Goal: Information Seeking & Learning: Learn about a topic

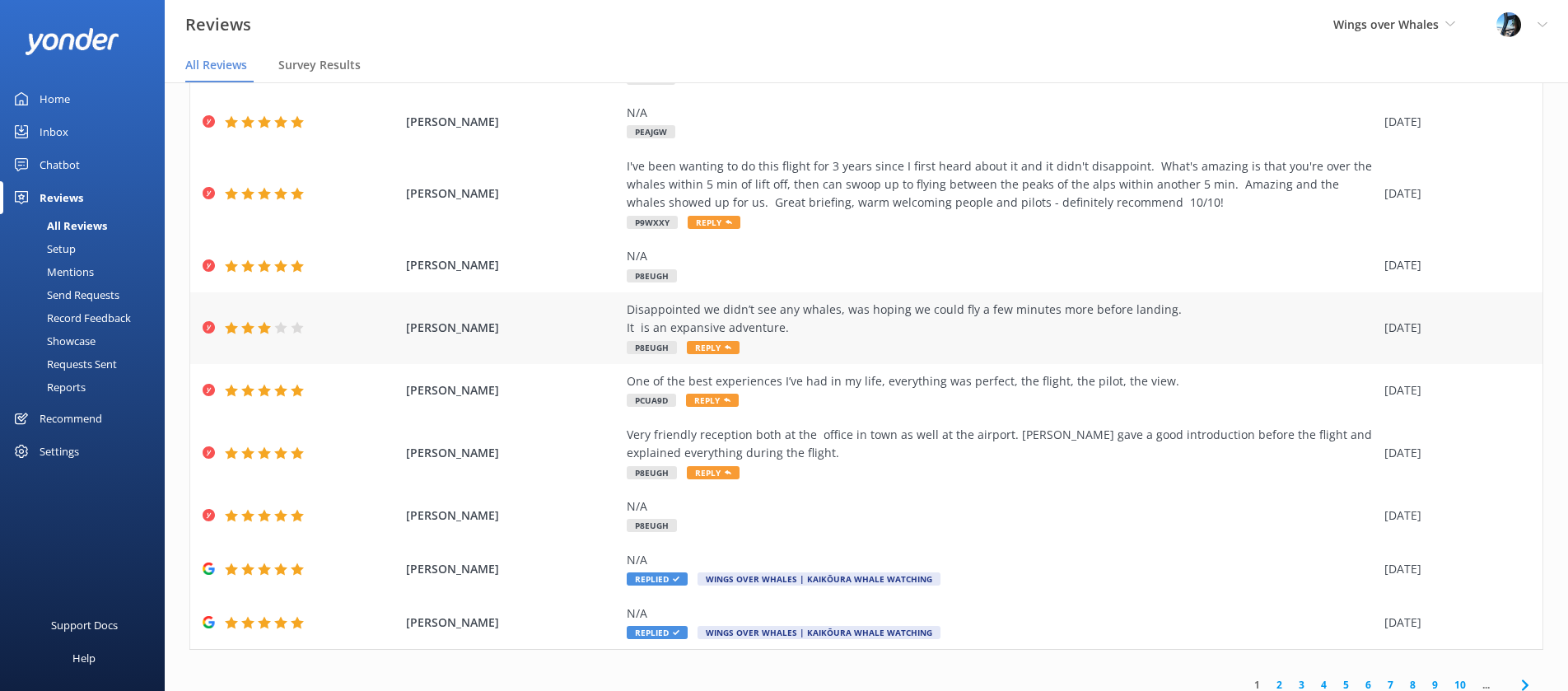
scroll to position [154, 0]
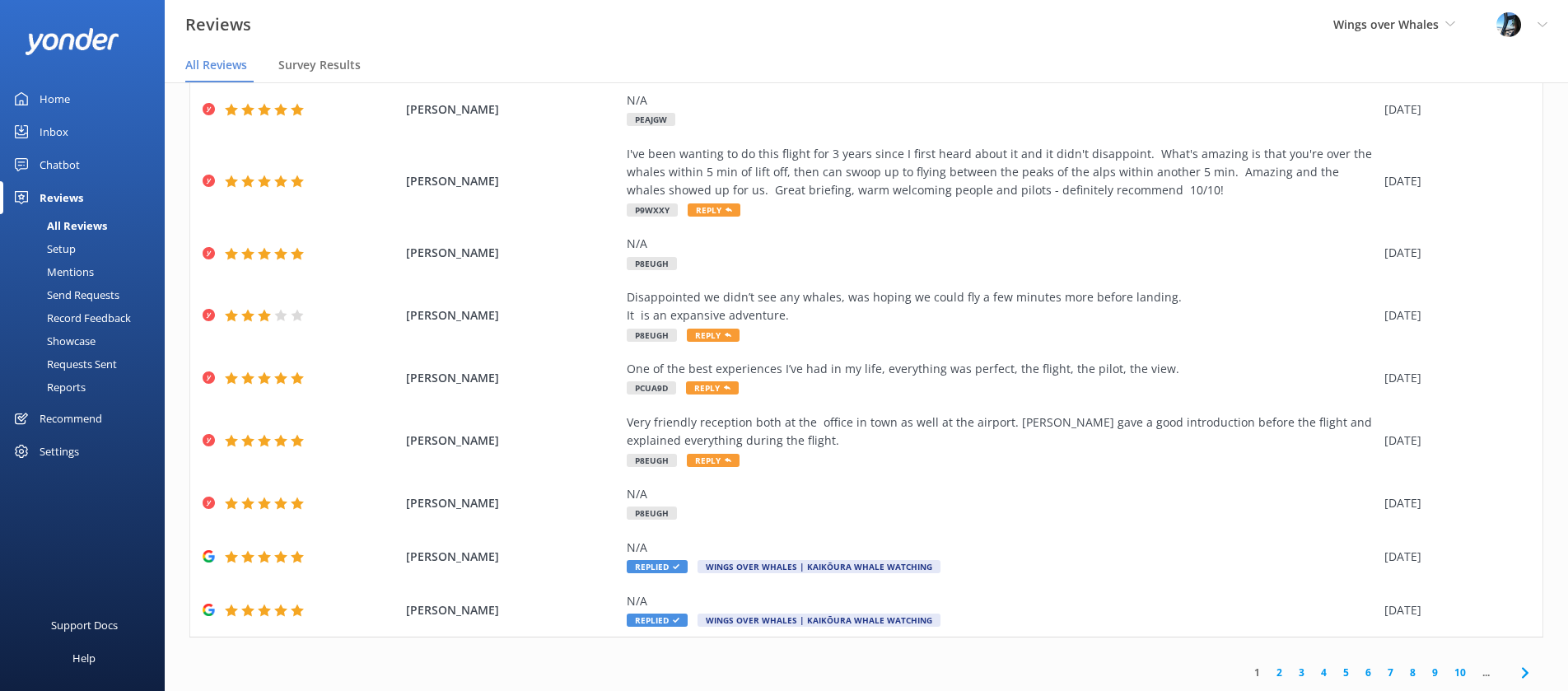
click at [1281, 671] on link "2" at bounding box center [1280, 673] width 22 height 16
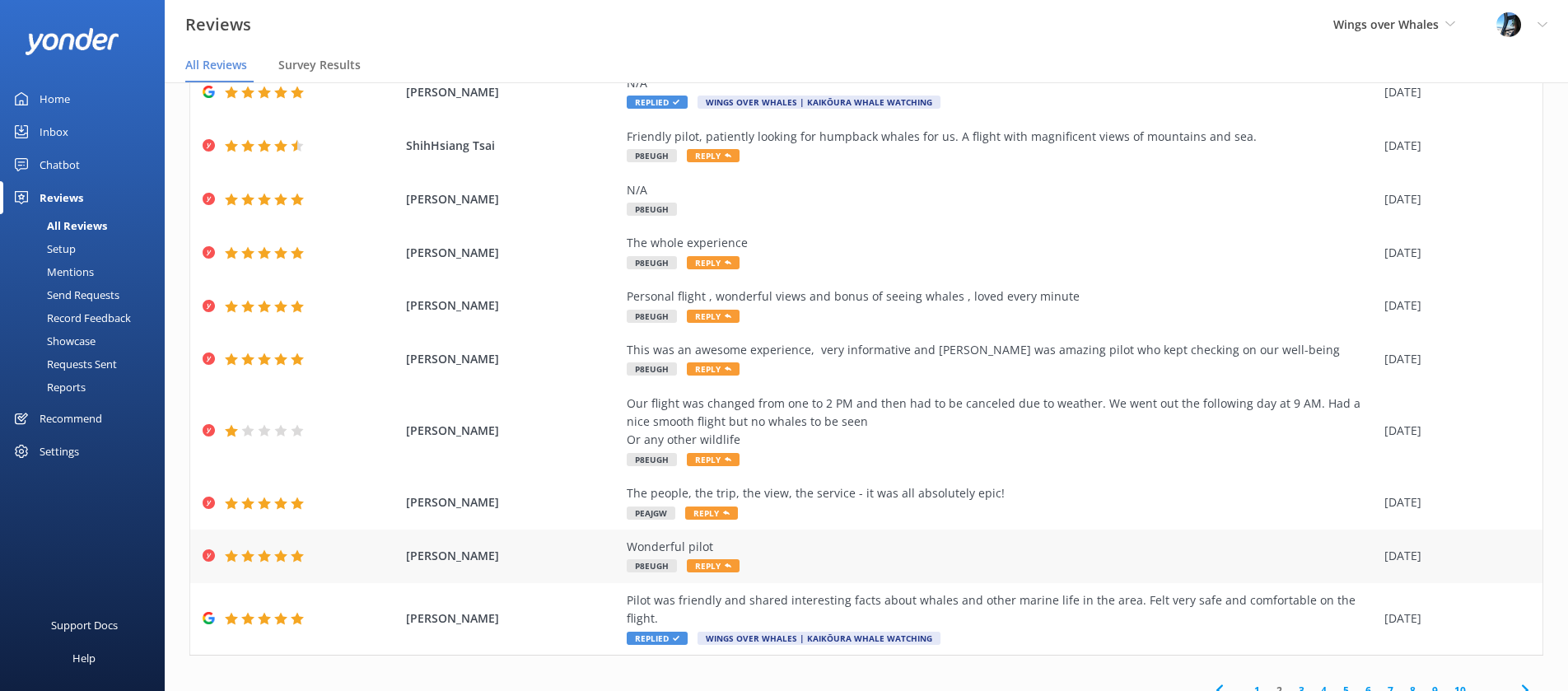
scroll to position [33, 0]
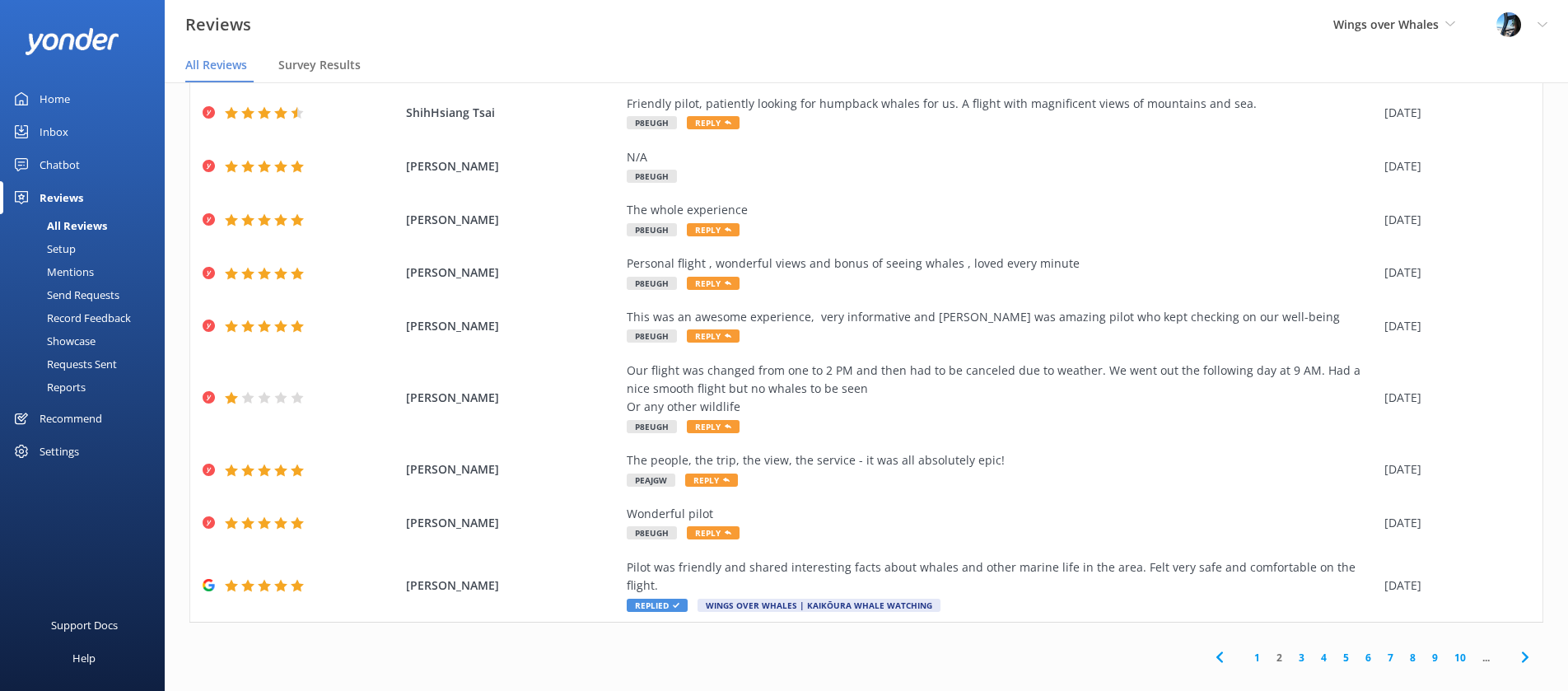
click at [1295, 650] on link "3" at bounding box center [1301, 657] width 22 height 16
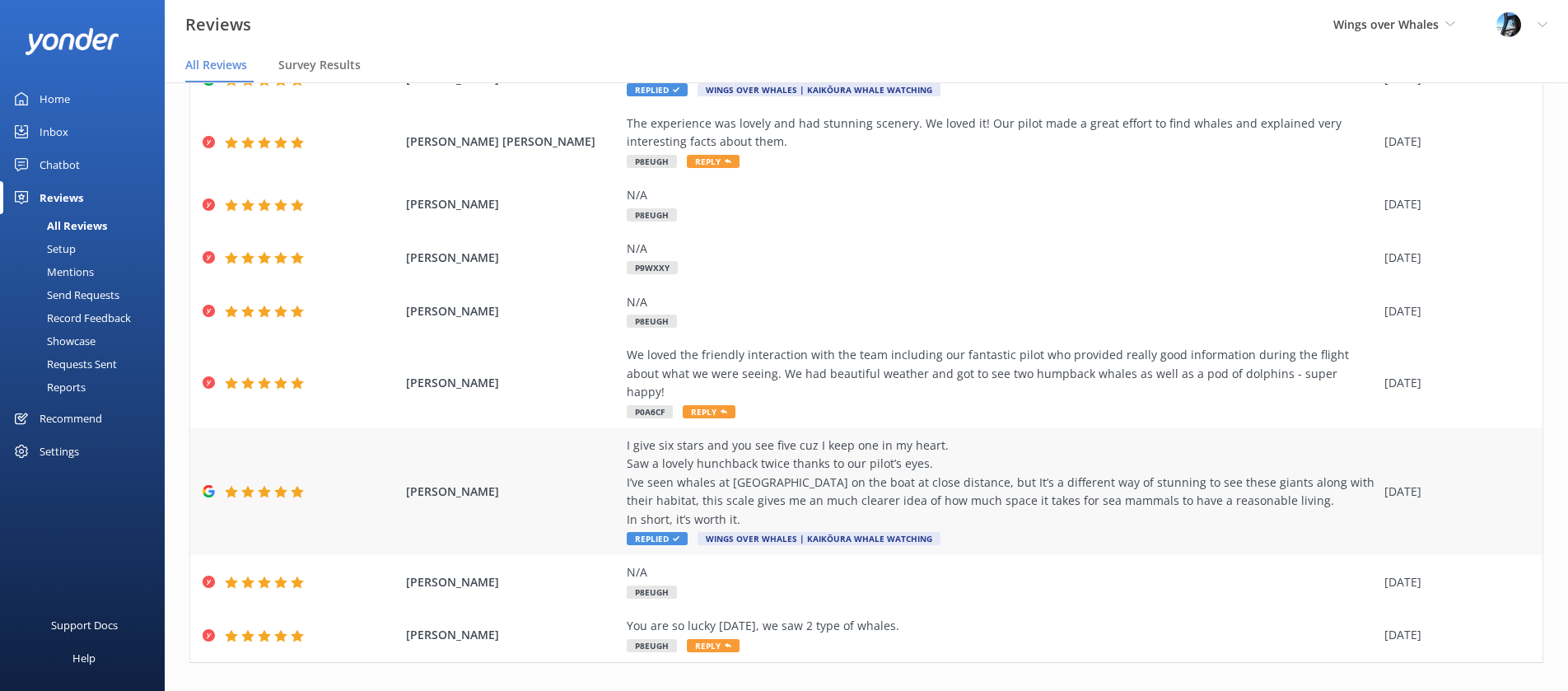
scroll to position [210, 0]
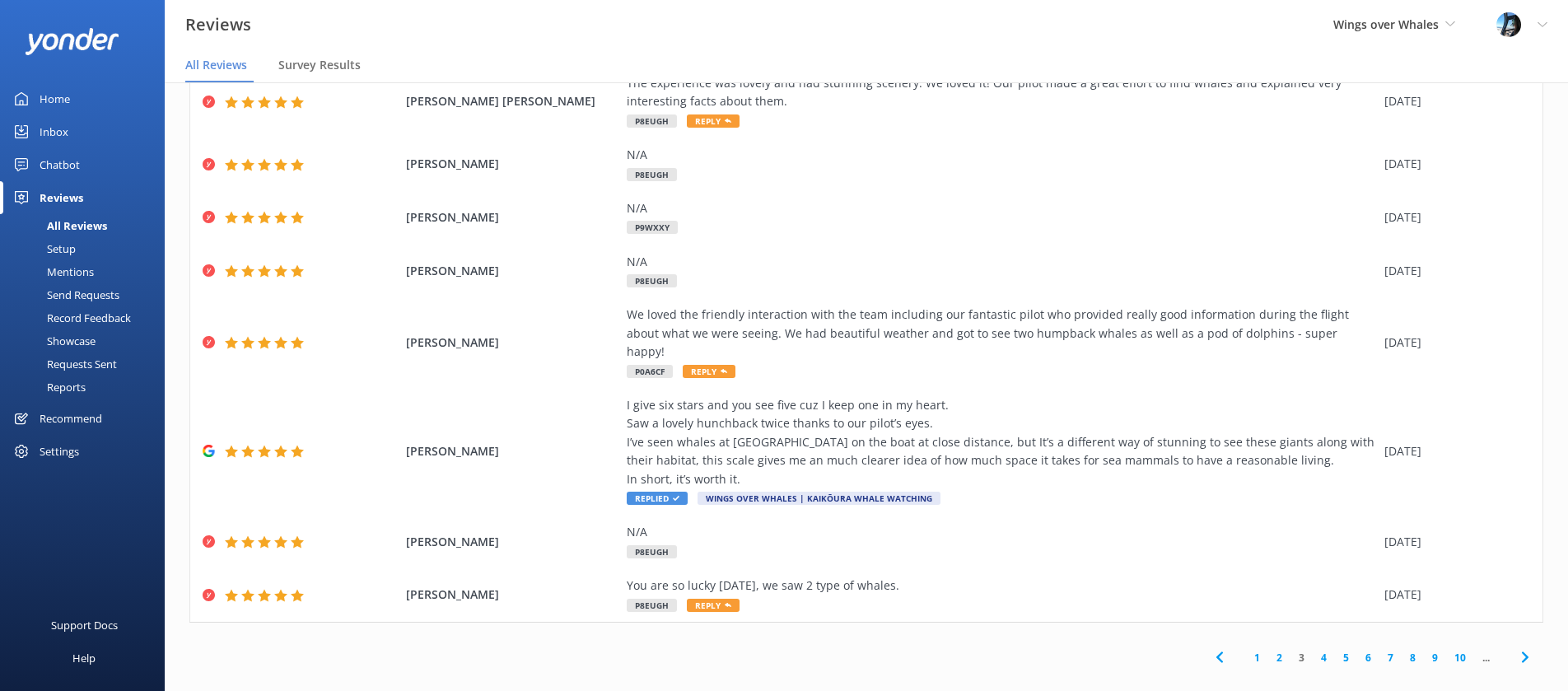
click at [1324, 650] on link "4" at bounding box center [1324, 657] width 22 height 16
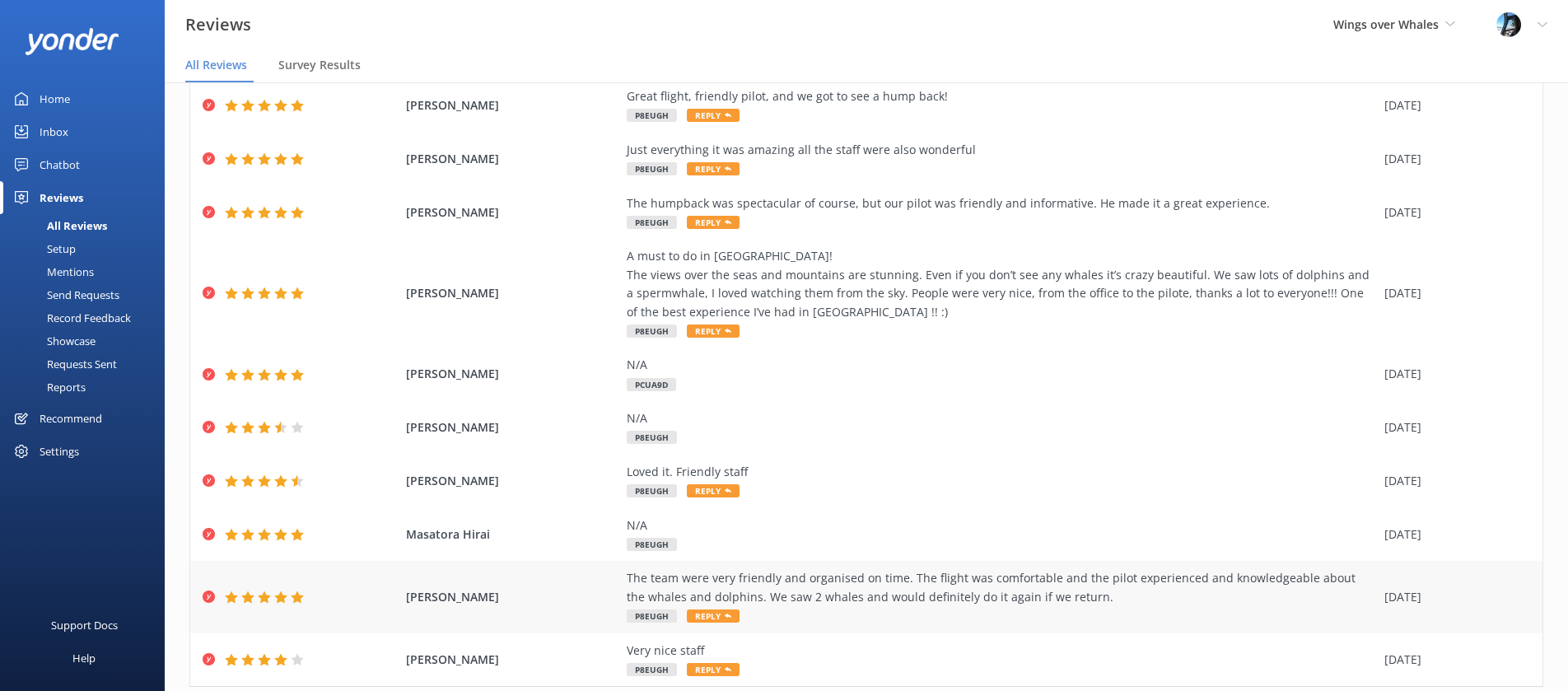
scroll to position [154, 0]
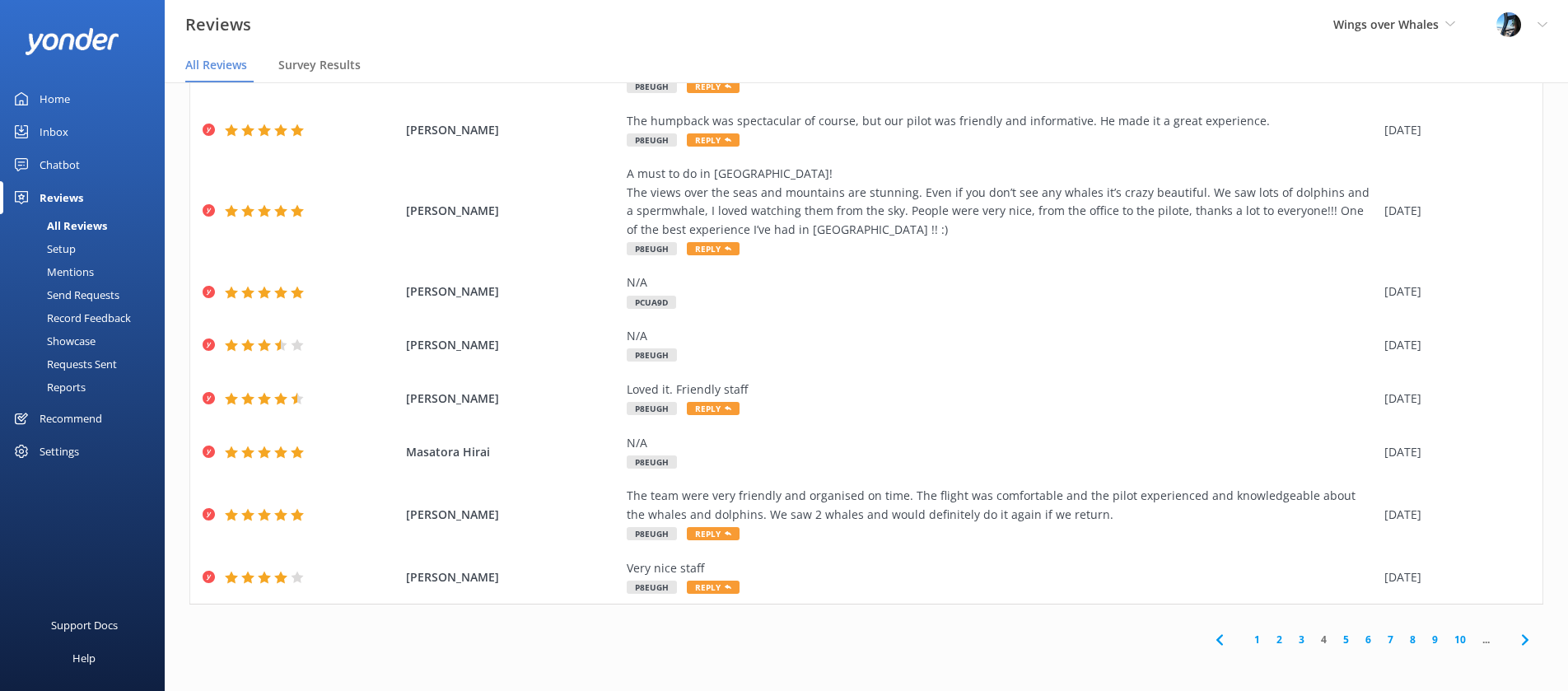
click at [1348, 640] on link "5" at bounding box center [1346, 639] width 22 height 16
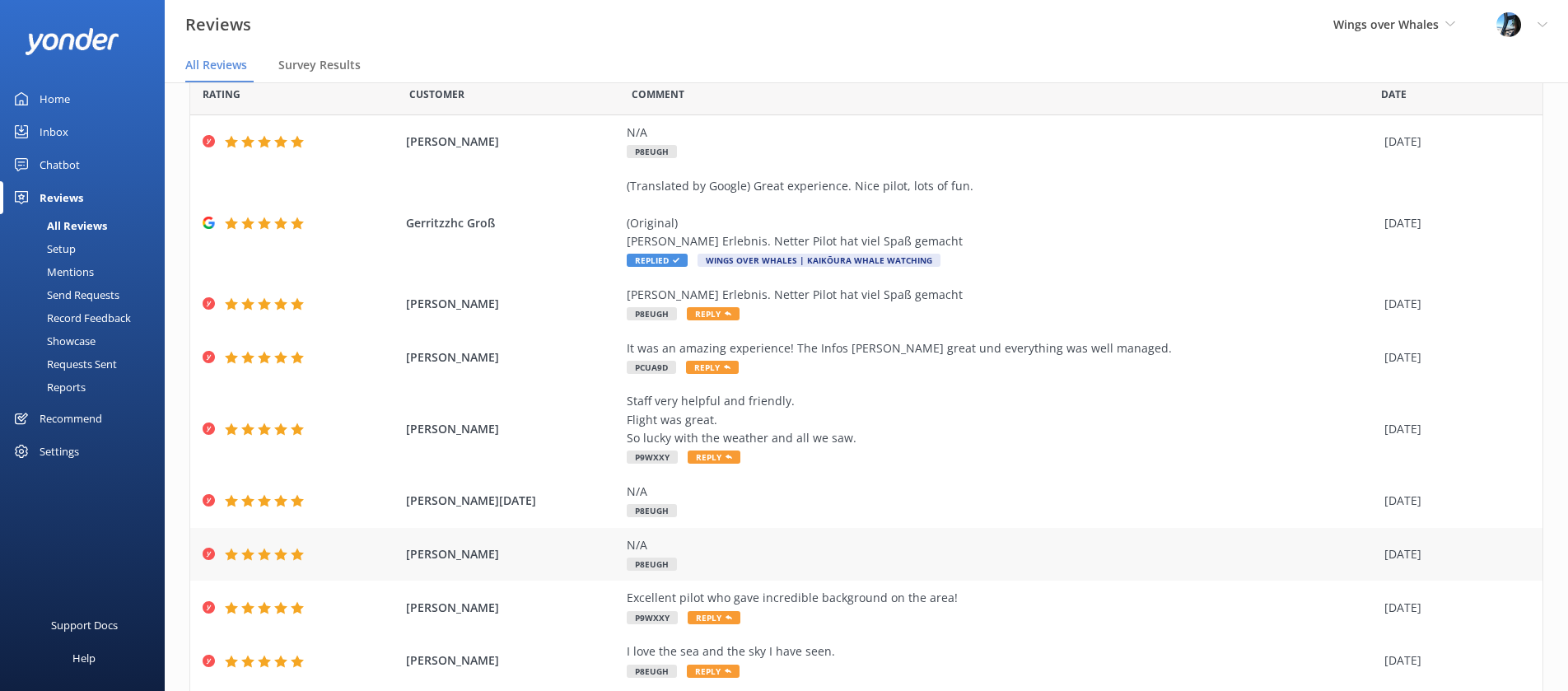
scroll to position [173, 0]
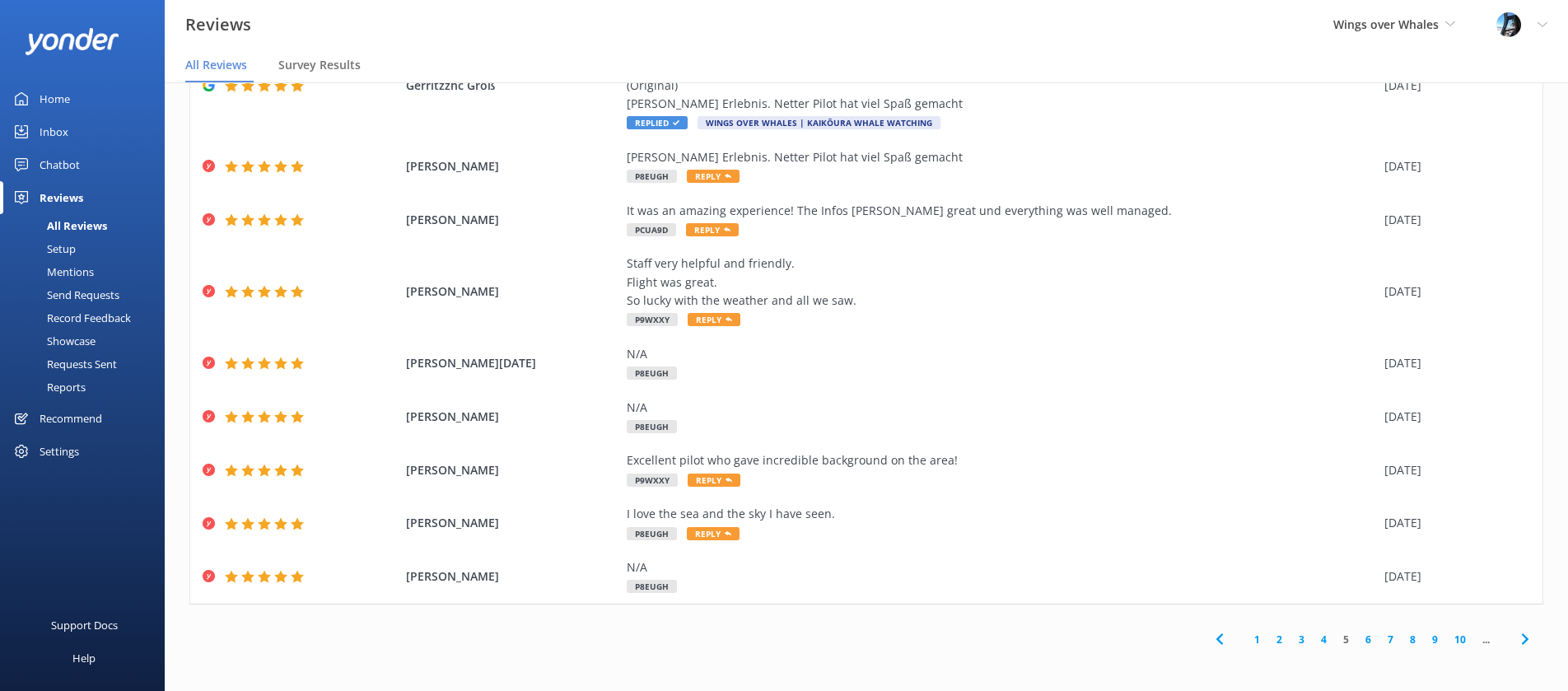
click at [1259, 639] on link "1" at bounding box center [1258, 639] width 22 height 16
